Goal: Task Accomplishment & Management: Use online tool/utility

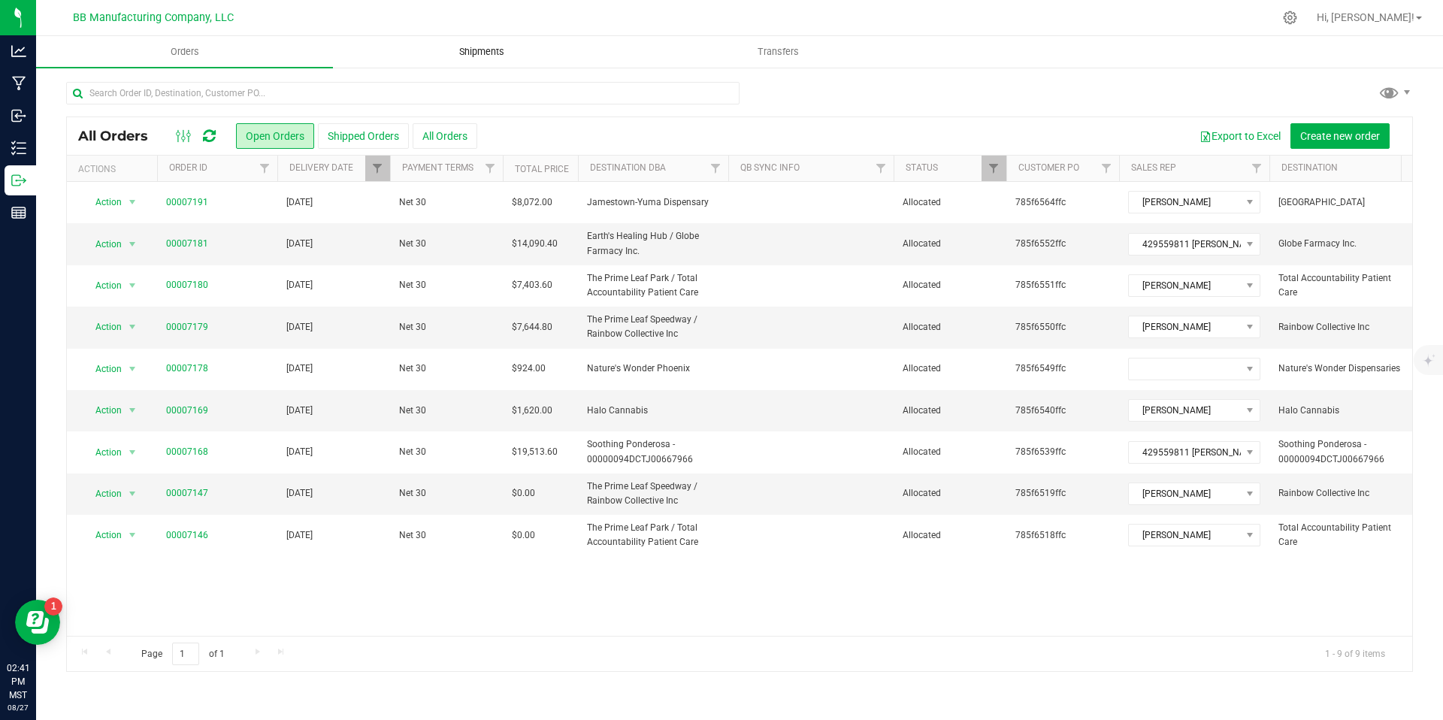
click at [481, 41] on uib-tab-heading "Shipments" at bounding box center [481, 52] width 295 height 30
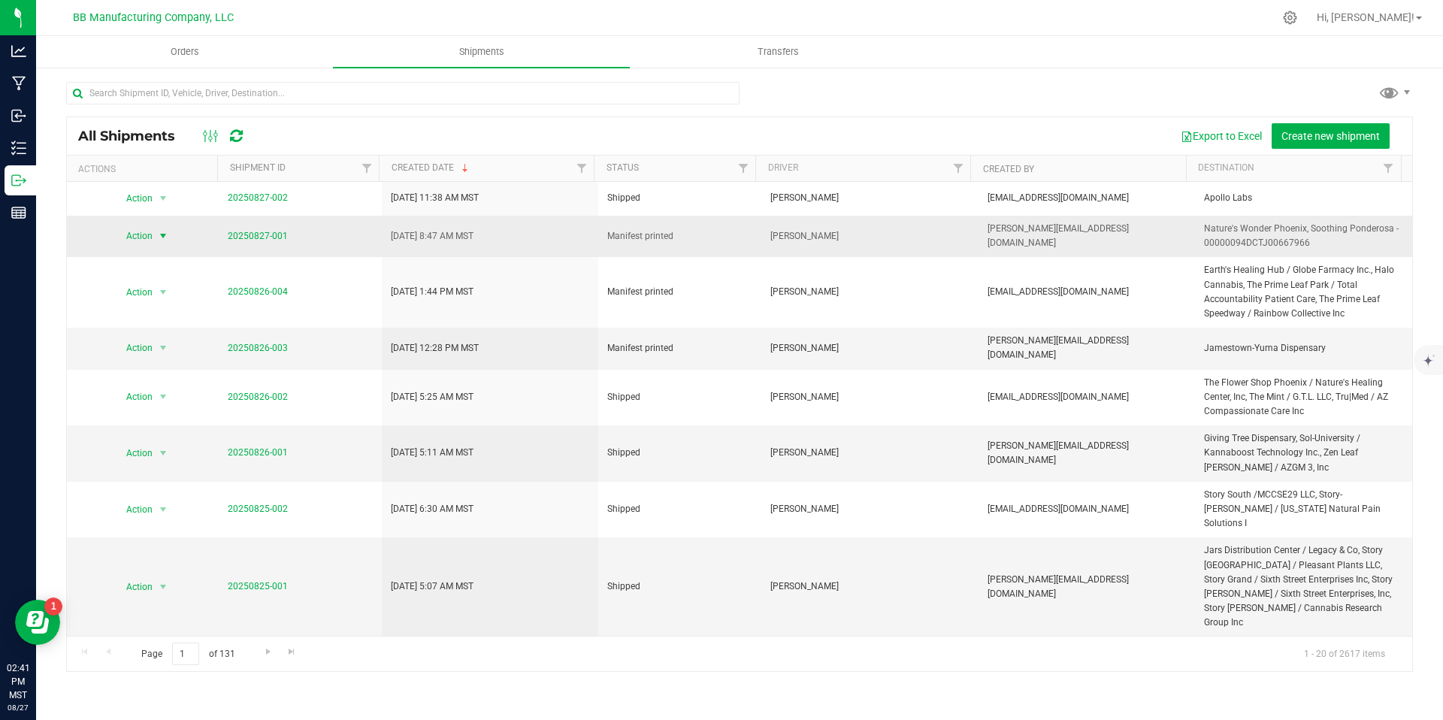
click at [140, 232] on span "Action" at bounding box center [133, 235] width 41 height 21
click at [150, 381] on li "Ship shipment" at bounding box center [169, 392] width 112 height 23
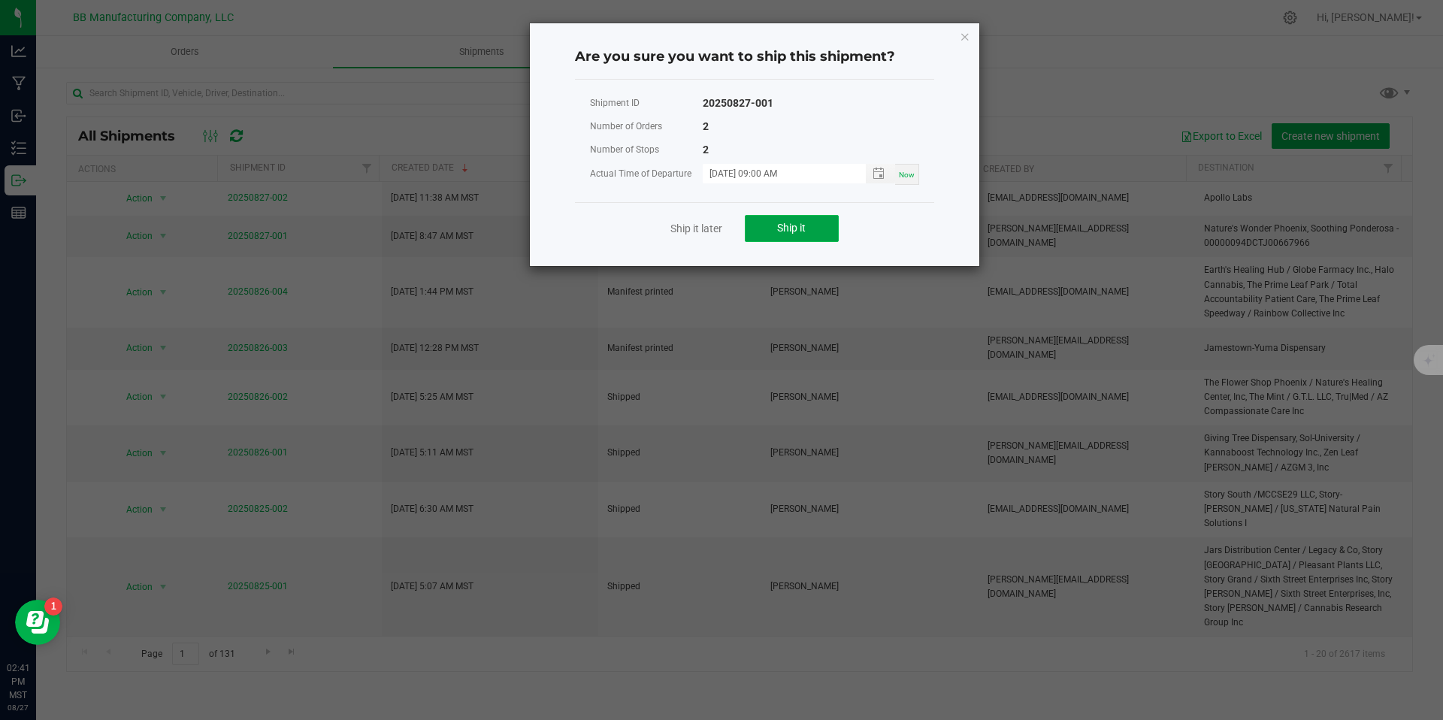
click at [783, 235] on button "Ship it" at bounding box center [792, 228] width 94 height 27
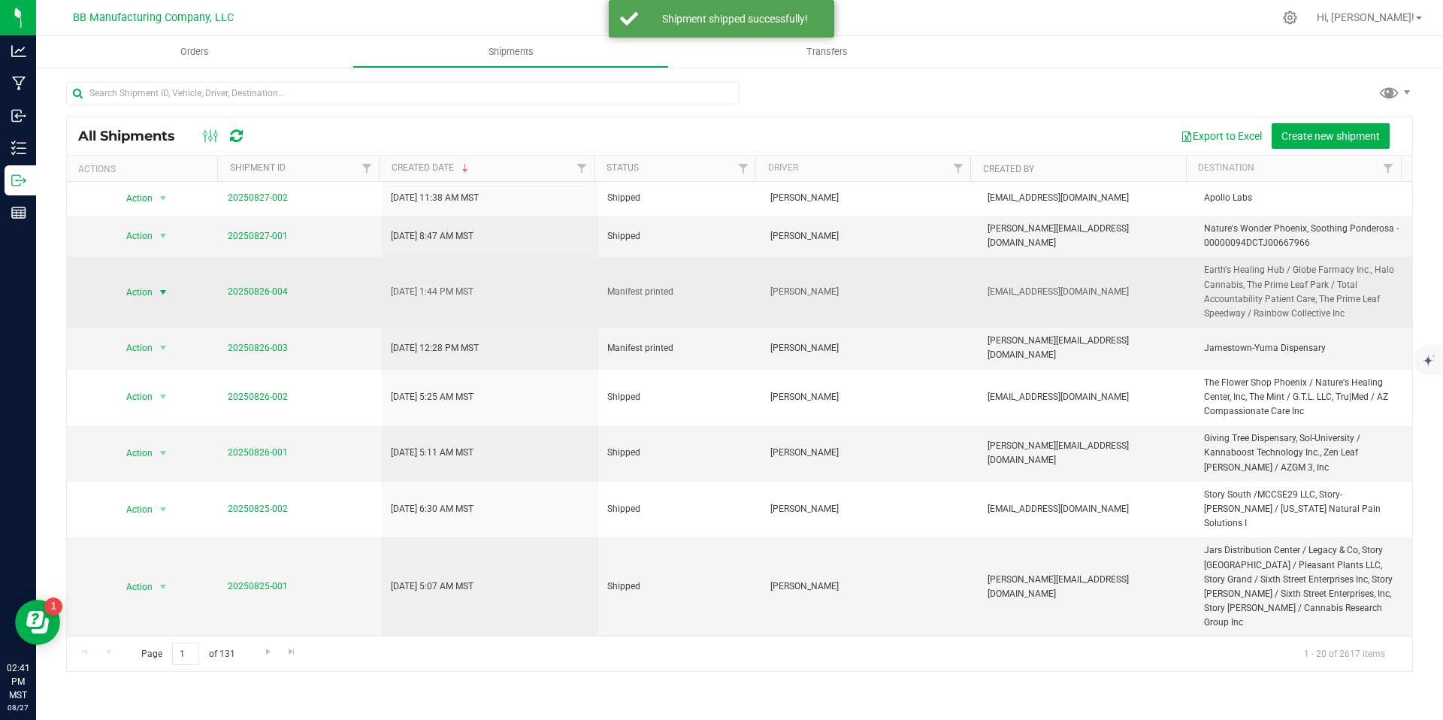
click at [164, 300] on span "select" at bounding box center [163, 292] width 19 height 21
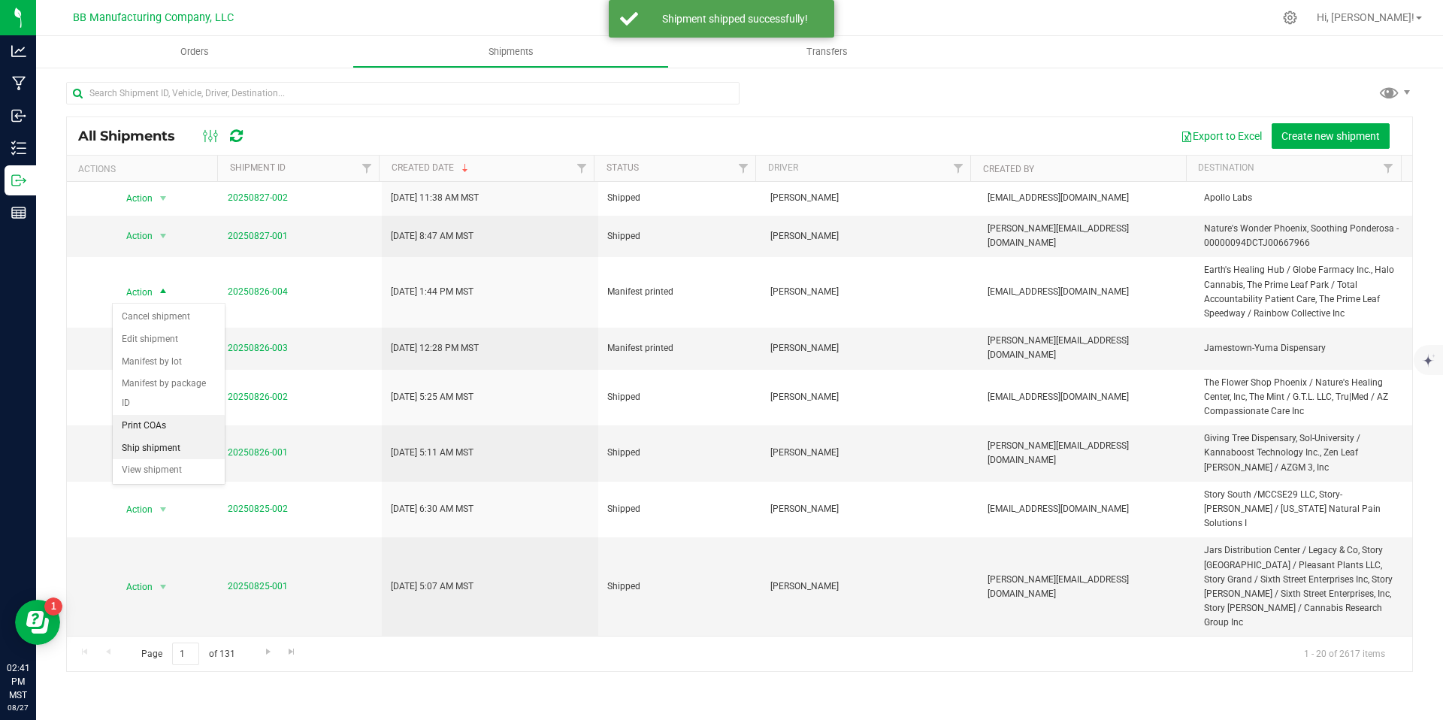
click at [156, 437] on li "Ship shipment" at bounding box center [169, 448] width 112 height 23
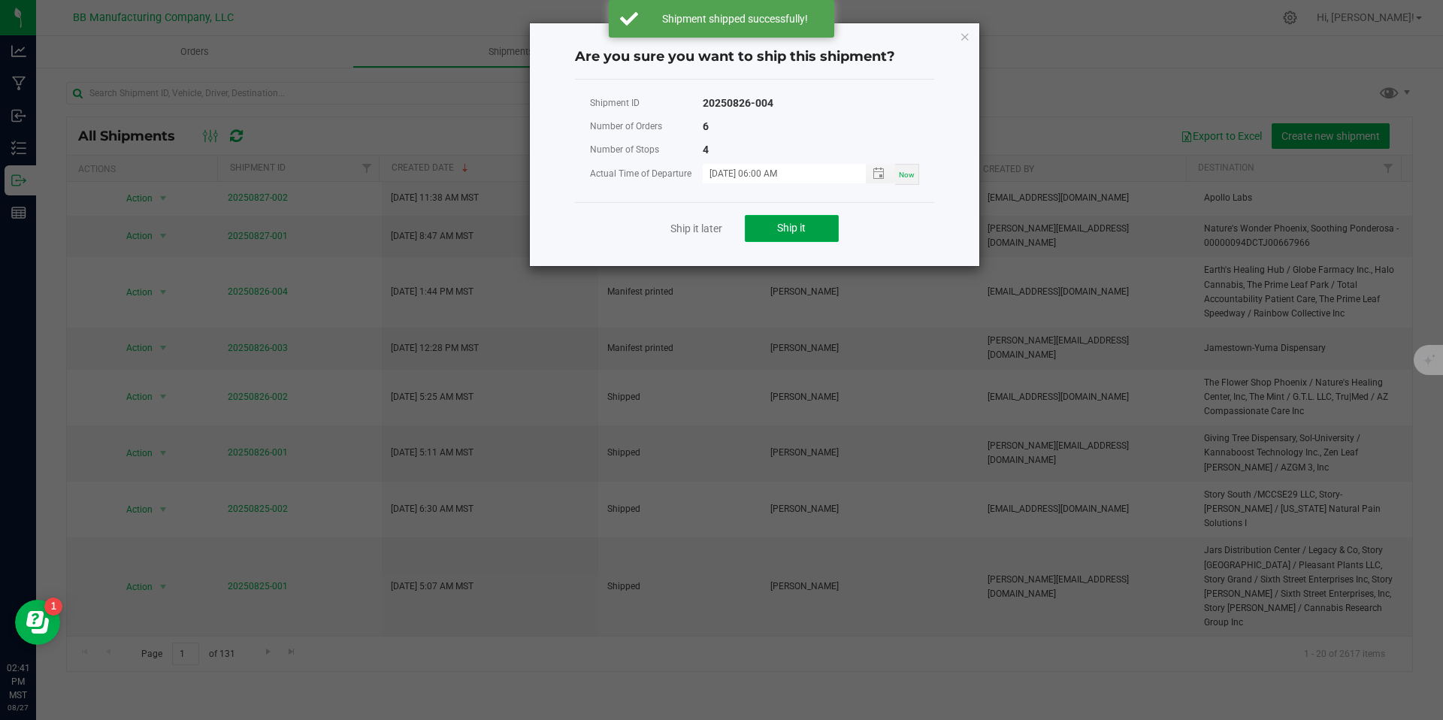
click at [808, 216] on button "Ship it" at bounding box center [792, 228] width 94 height 27
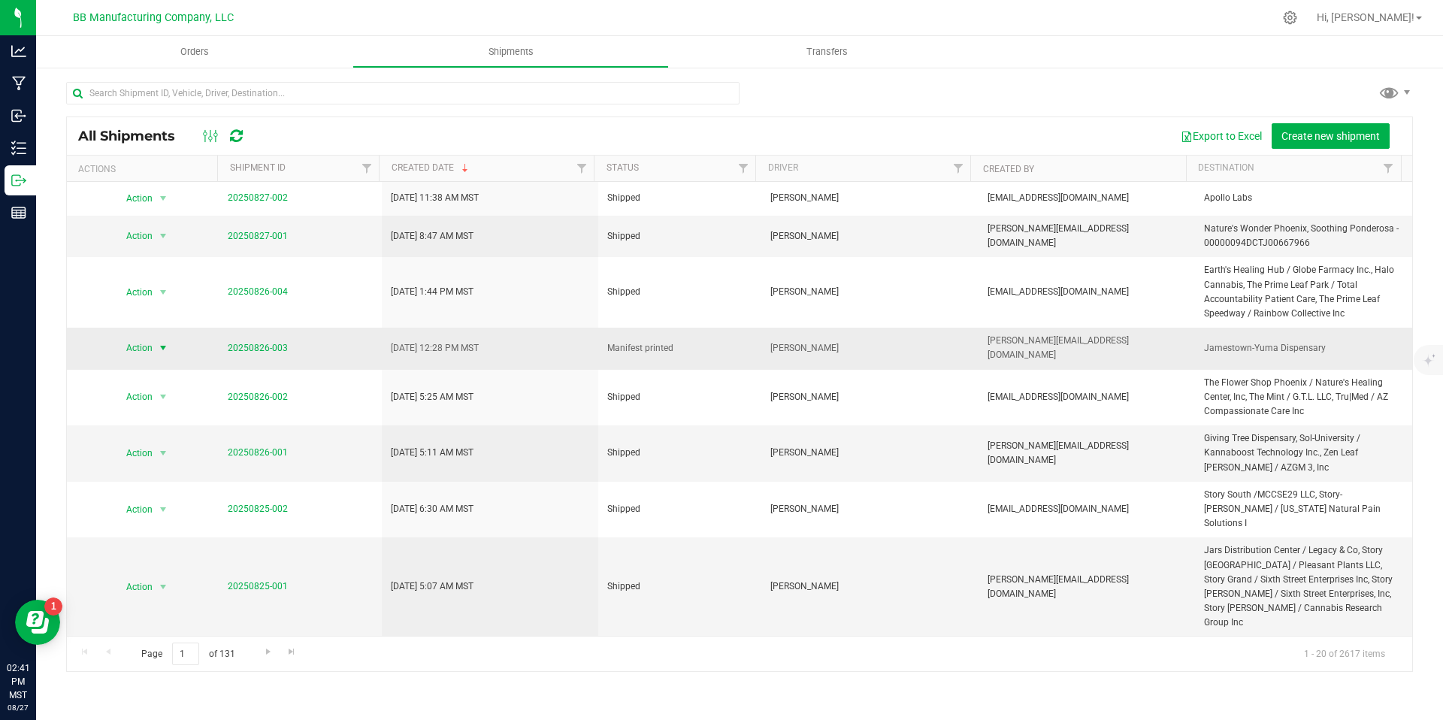
click at [136, 341] on span "Action" at bounding box center [133, 347] width 41 height 21
click at [174, 489] on li "Ship shipment" at bounding box center [169, 500] width 112 height 23
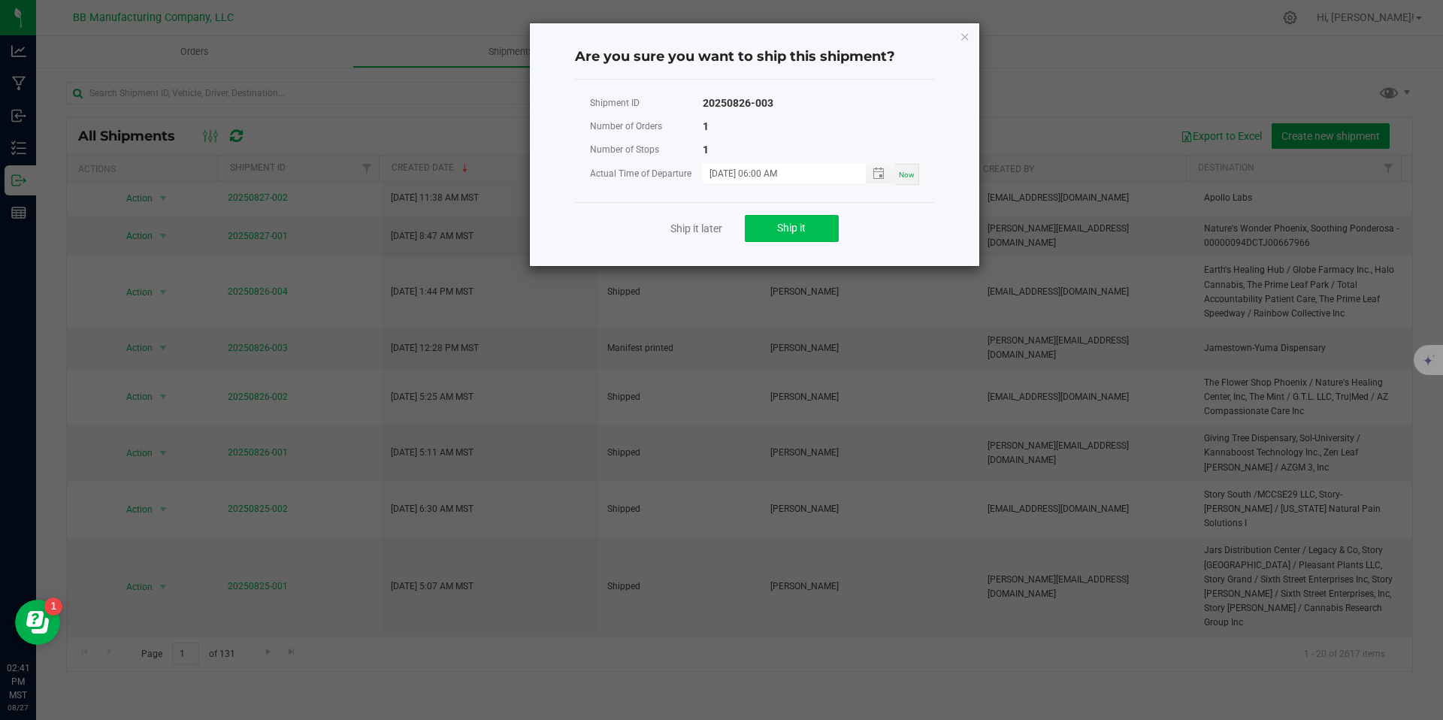
click at [804, 215] on div "Ship it later Ship it" at bounding box center [754, 228] width 359 height 52
click at [805, 217] on button "Ship it" at bounding box center [792, 228] width 94 height 27
